Goal: Navigation & Orientation: Find specific page/section

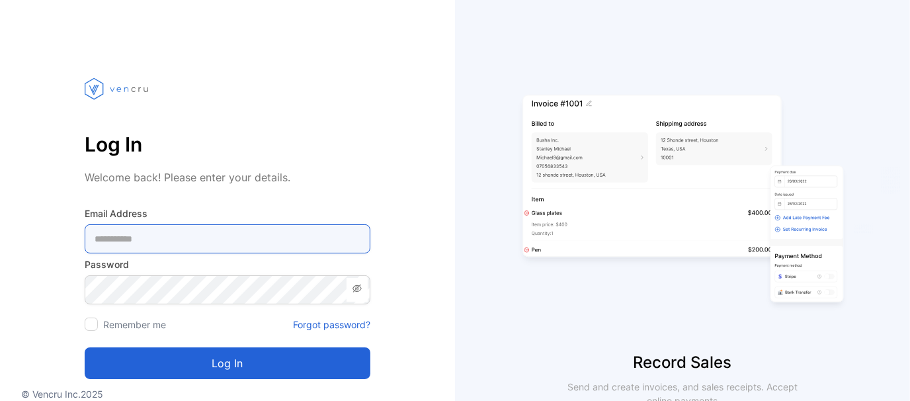
click at [188, 225] on Address-inputemail "email" at bounding box center [228, 238] width 286 height 29
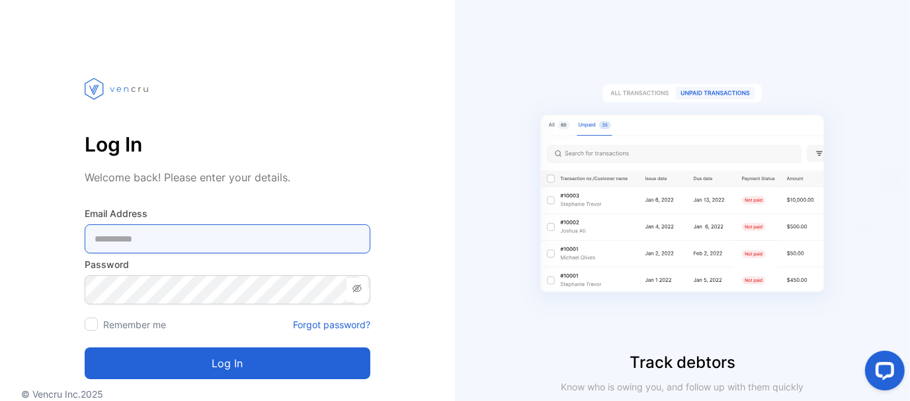
click at [230, 237] on Address-inputemail "email" at bounding box center [228, 238] width 286 height 29
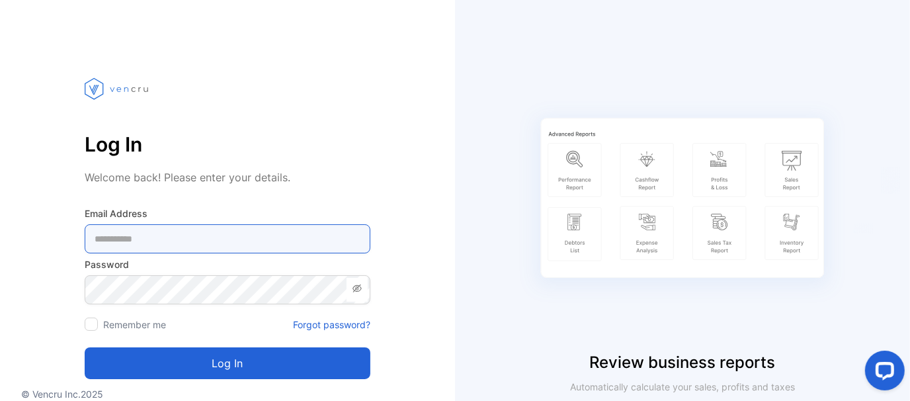
type Address-inputemail "**********"
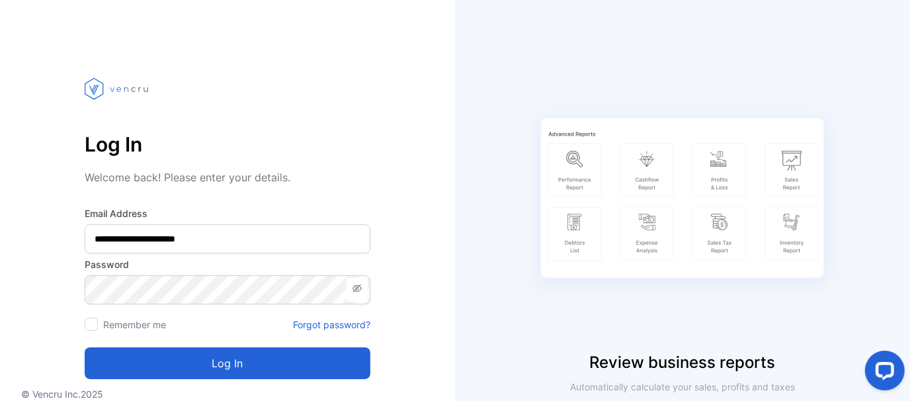
click at [288, 361] on button "Log in" at bounding box center [228, 363] width 286 height 32
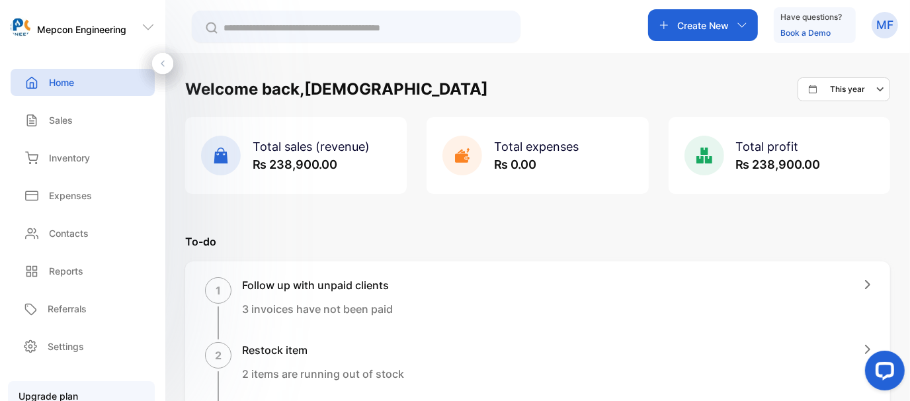
click at [81, 85] on div "Home" at bounding box center [83, 82] width 144 height 27
click at [75, 122] on div "Sales" at bounding box center [83, 119] width 144 height 27
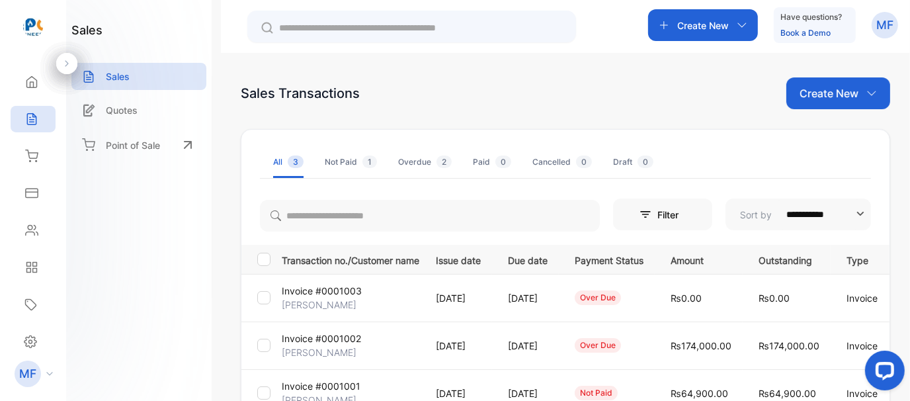
click at [473, 95] on div "Sales Transactions Create New" at bounding box center [565, 93] width 649 height 32
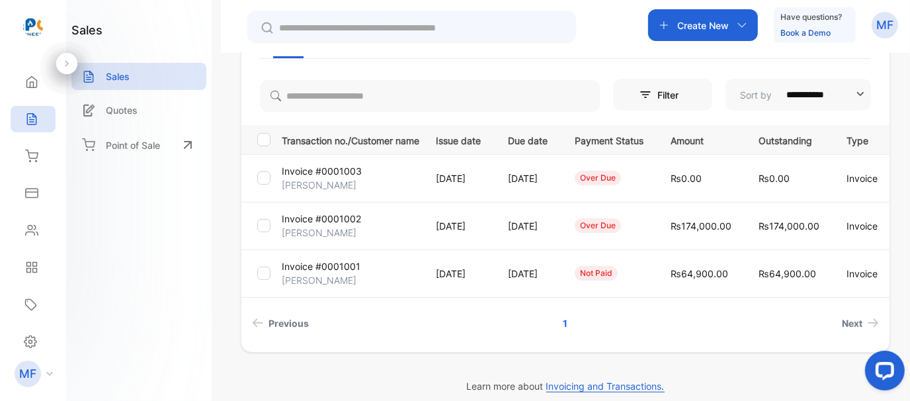
scroll to position [132, 0]
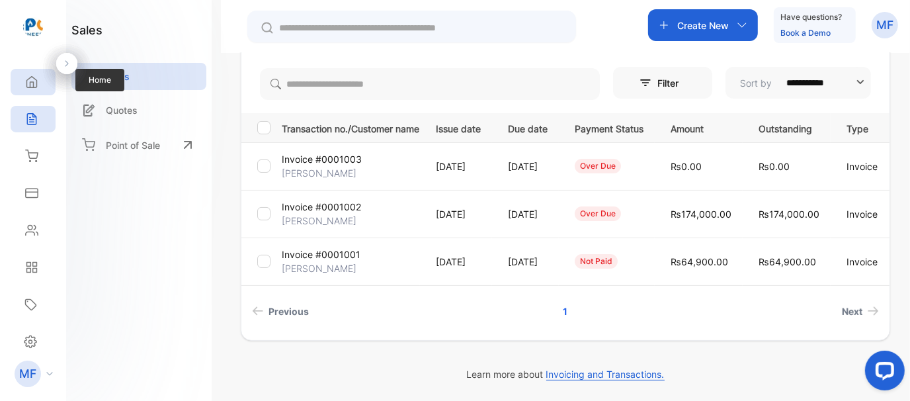
click at [40, 83] on div "Home" at bounding box center [33, 82] width 45 height 26
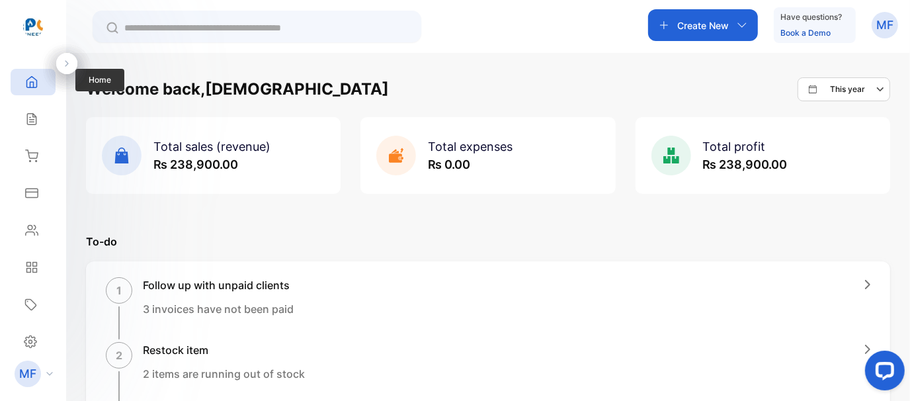
click at [27, 83] on icon at bounding box center [31, 81] width 13 height 13
click at [68, 65] on icon at bounding box center [66, 63] width 9 height 9
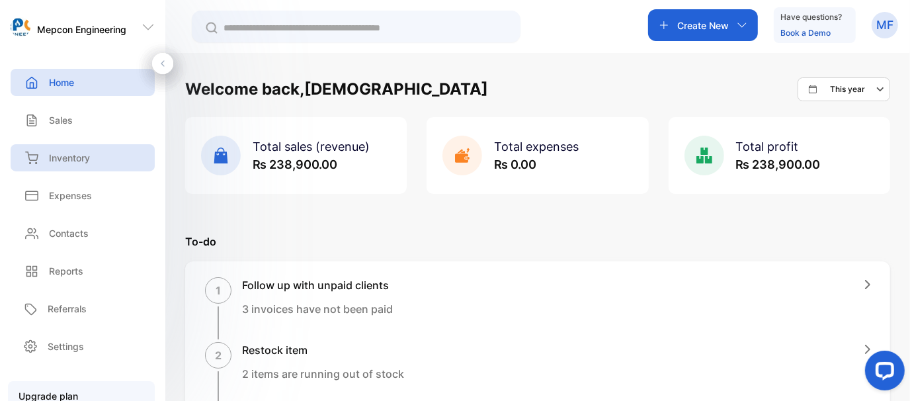
click at [77, 161] on p "Inventory" at bounding box center [69, 158] width 41 height 14
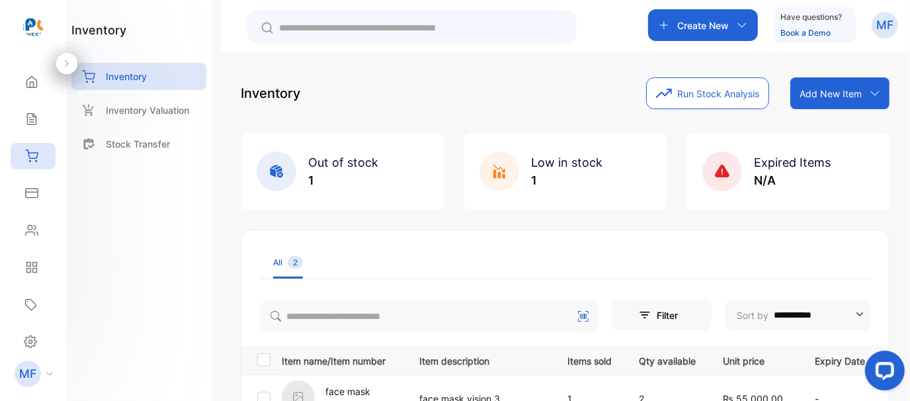
click at [731, 95] on button "Run Stock Analysis" at bounding box center [707, 93] width 123 height 32
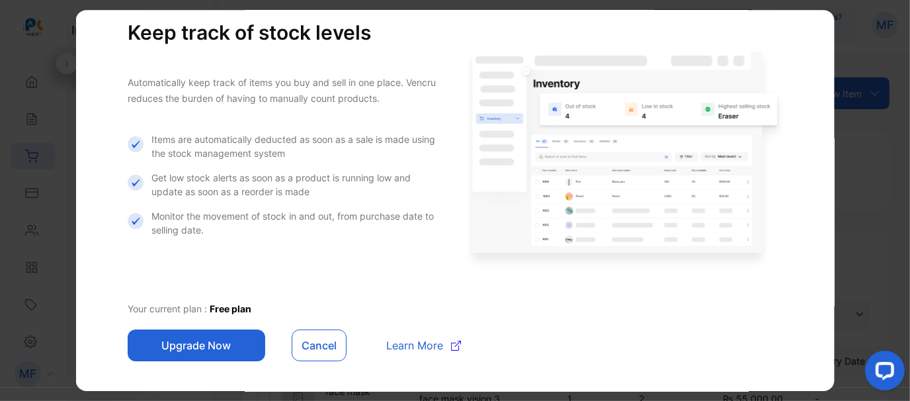
scroll to position [58, 0]
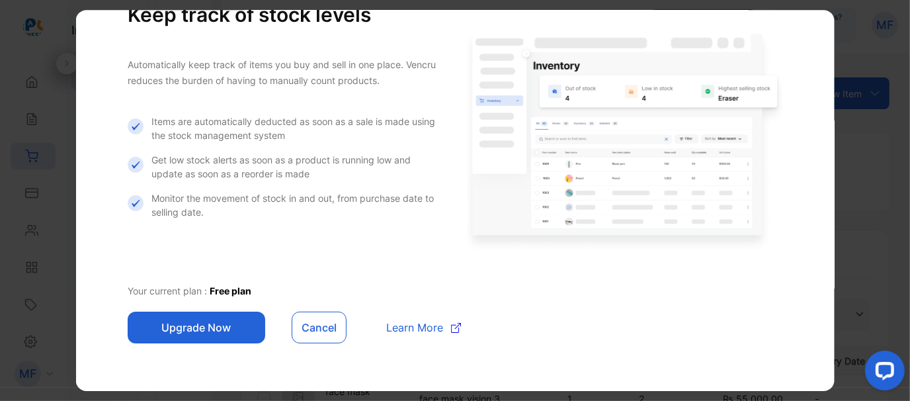
click at [313, 336] on button "Cancel" at bounding box center [319, 327] width 55 height 32
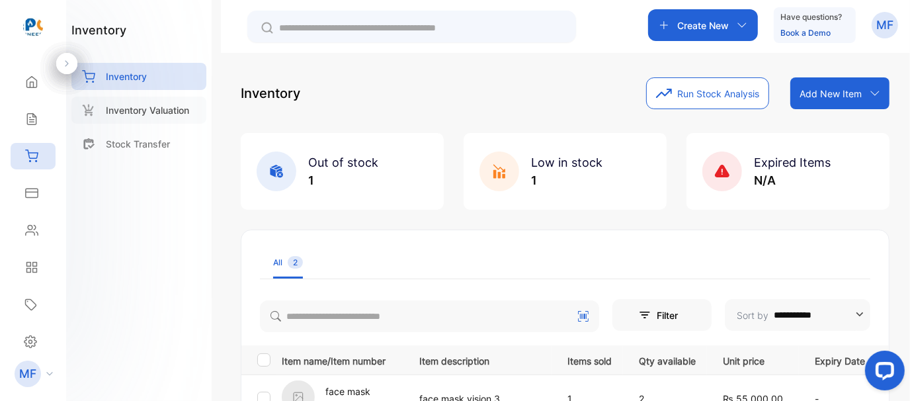
click at [137, 111] on p "Inventory Valuation" at bounding box center [147, 110] width 83 height 14
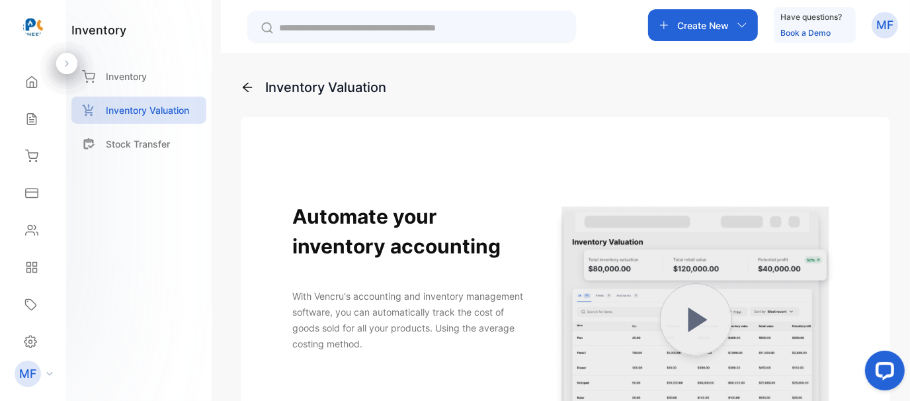
click at [701, 32] on div "Create New" at bounding box center [703, 25] width 110 height 32
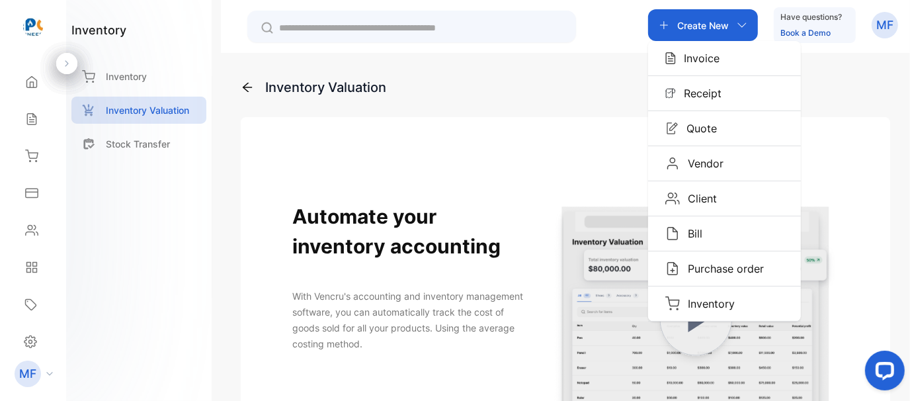
click at [502, 103] on div "Inventory Valuation Automate your inventory accounting With Vencru's accounting…" at bounding box center [565, 392] width 649 height 631
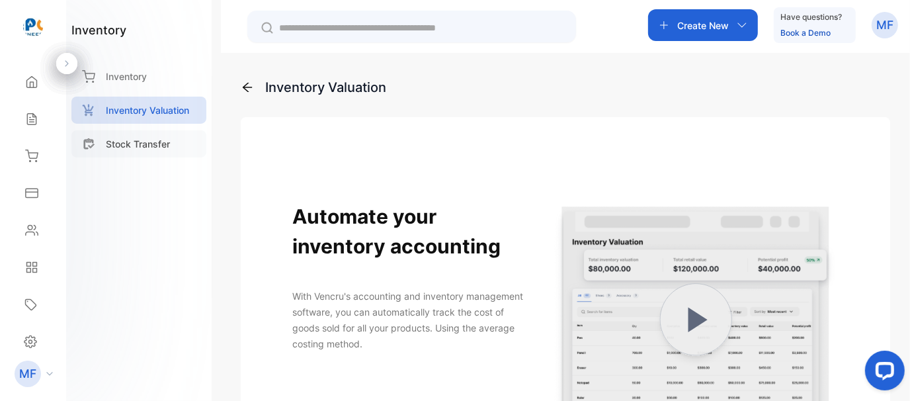
click at [132, 152] on div "Stock Transfer" at bounding box center [138, 143] width 135 height 27
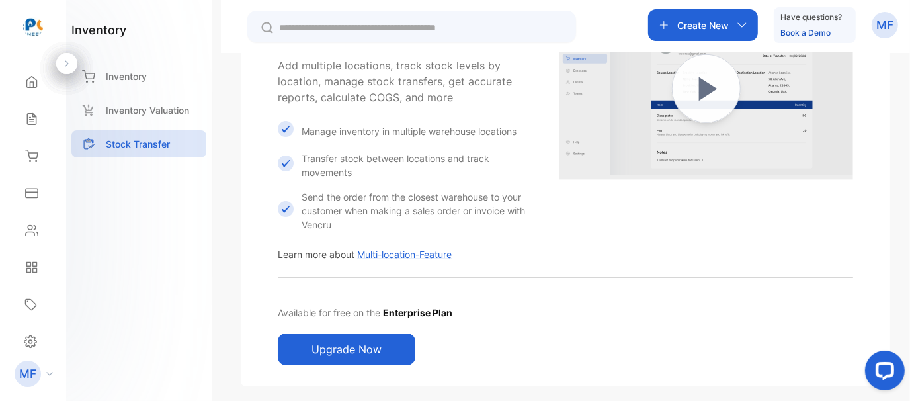
scroll to position [182, 0]
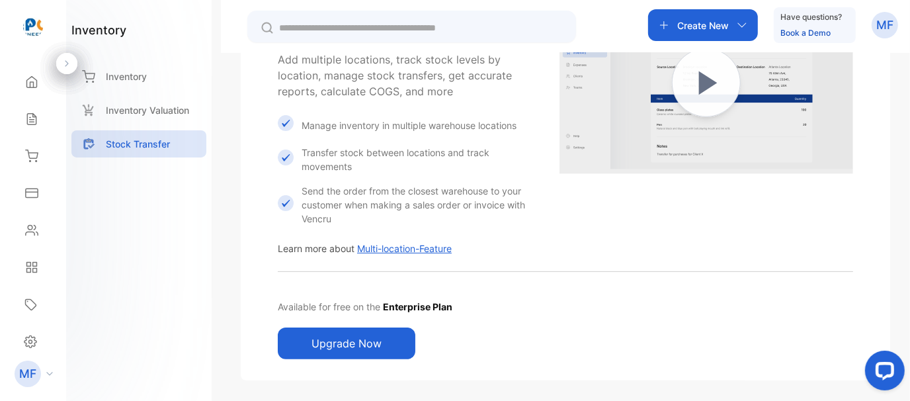
click at [728, 83] on img at bounding box center [706, 82] width 294 height 235
click at [130, 73] on p "Inventory" at bounding box center [126, 76] width 41 height 14
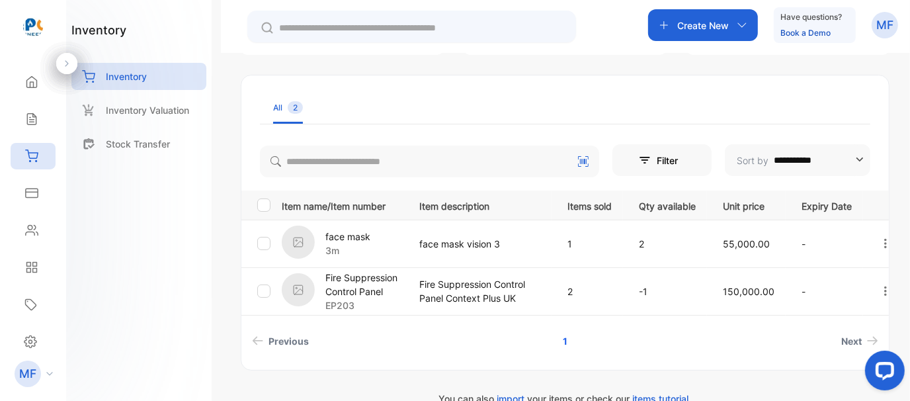
scroll to position [179, 0]
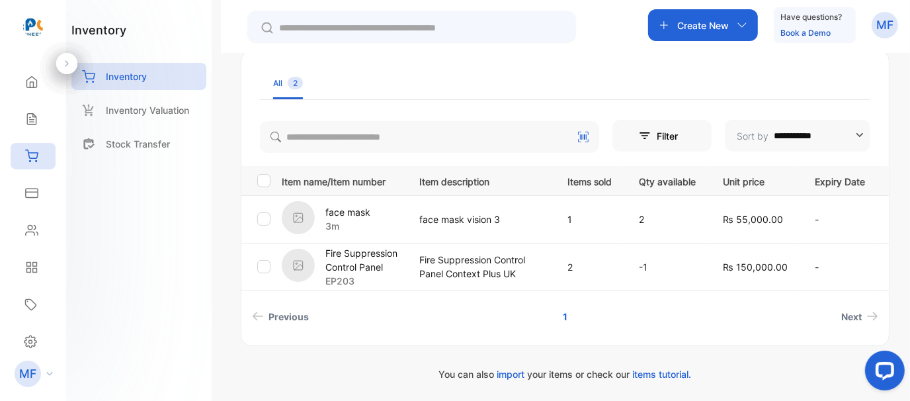
click at [581, 135] on icon at bounding box center [583, 137] width 11 height 11
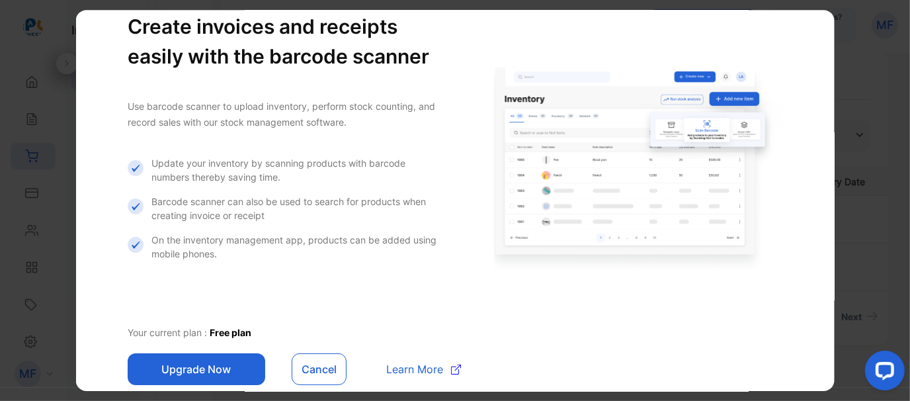
scroll to position [88, 0]
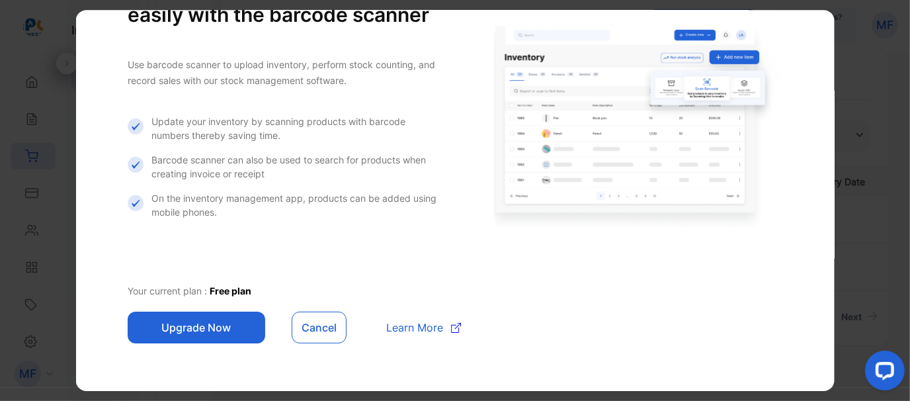
click at [330, 331] on button "Cancel" at bounding box center [319, 327] width 55 height 32
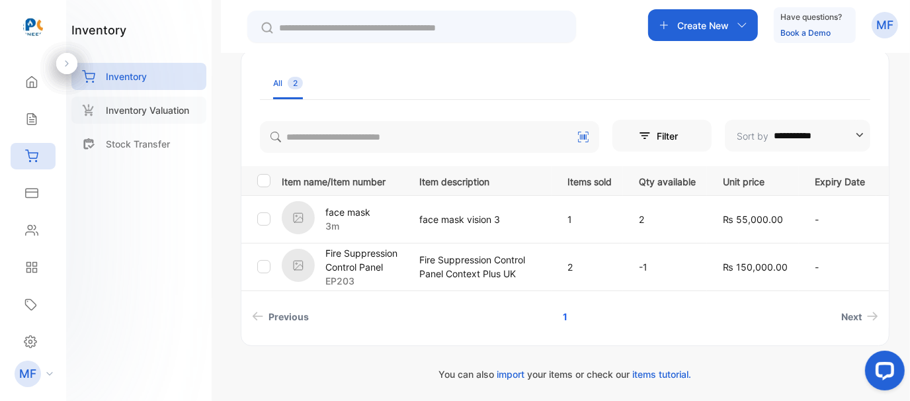
click at [156, 107] on p "Inventory Valuation" at bounding box center [147, 110] width 83 height 14
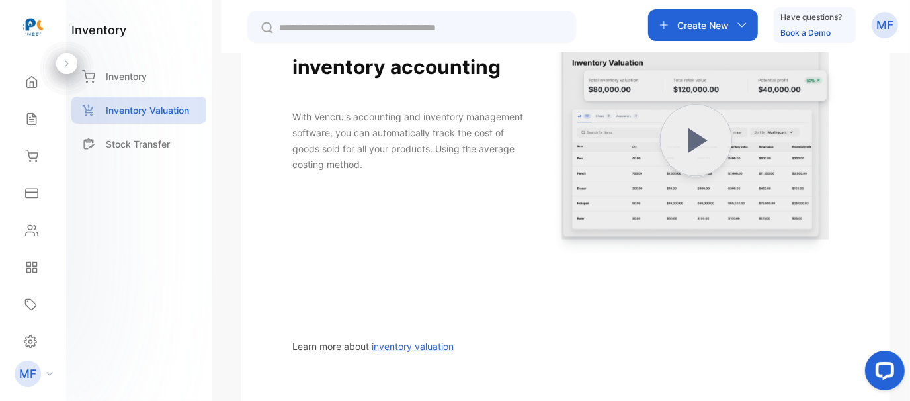
click at [686, 141] on img at bounding box center [696, 140] width 284 height 284
click at [32, 83] on icon at bounding box center [31, 81] width 13 height 13
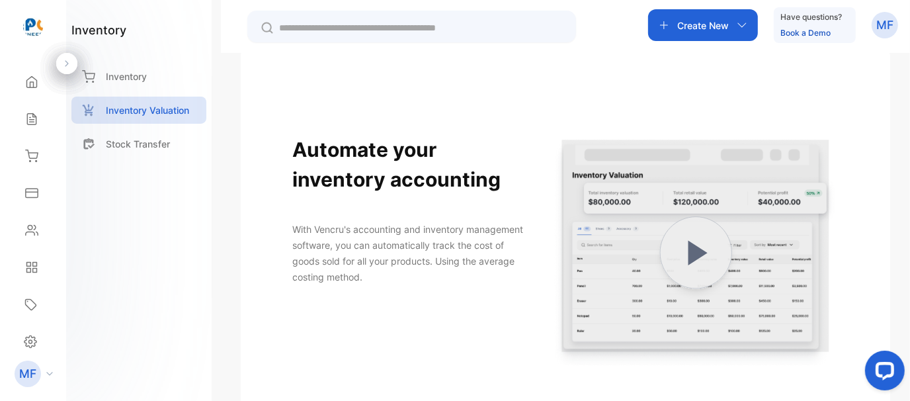
scroll to position [132, 0]
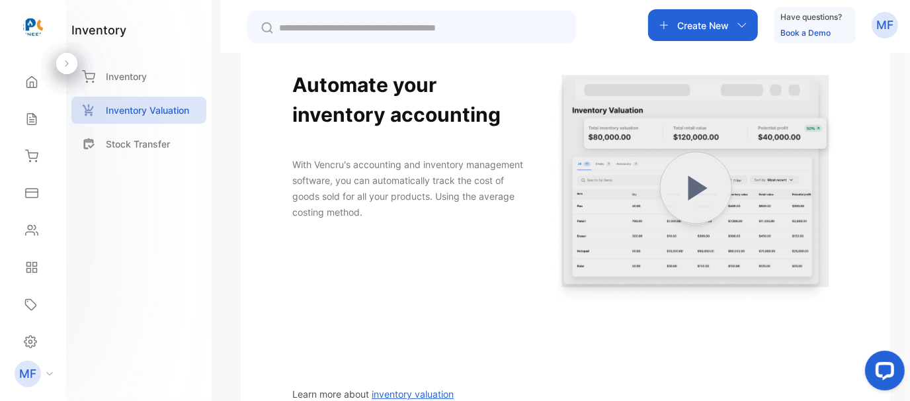
click at [713, 192] on img at bounding box center [696, 188] width 284 height 284
drag, startPoint x: 903, startPoint y: 368, endPoint x: 883, endPoint y: 367, distance: 19.8
click at [897, 369] on button "Open LiveChat chat widget" at bounding box center [884, 370] width 40 height 40
click at [875, 367] on div "Open LiveChat chat widget" at bounding box center [884, 369] width 22 height 22
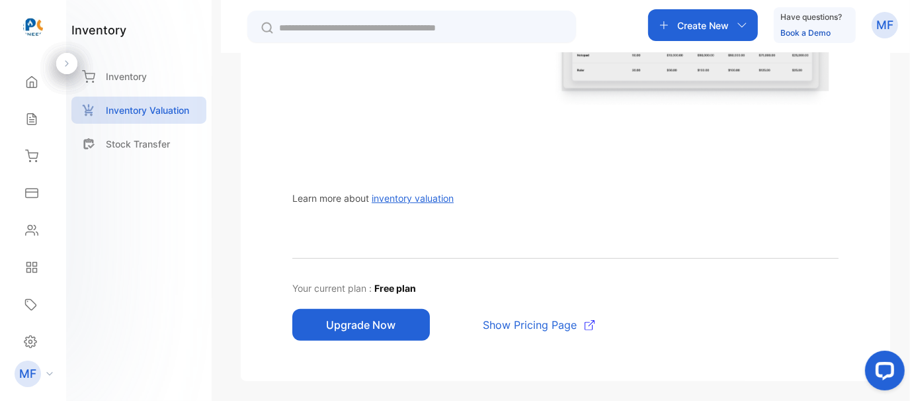
scroll to position [0, 0]
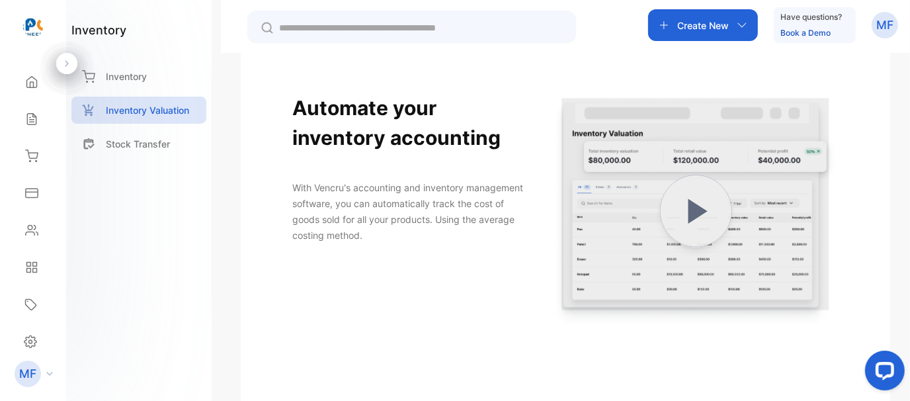
scroll to position [132, 0]
